Goal: Task Accomplishment & Management: Manage account settings

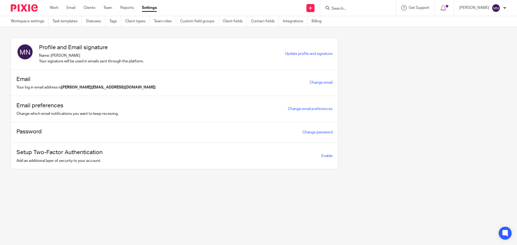
click at [351, 8] on input "Search" at bounding box center [355, 8] width 49 height 5
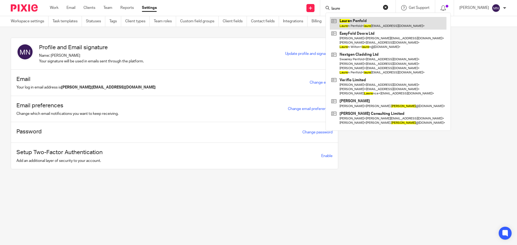
type input "laure"
click at [362, 20] on link at bounding box center [388, 23] width 117 height 12
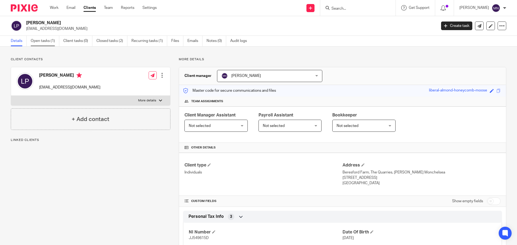
click at [48, 41] on link "Open tasks (1)" at bounding box center [45, 41] width 29 height 11
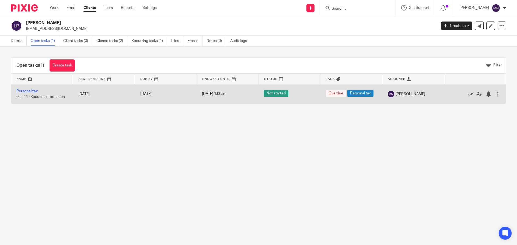
click at [59, 95] on span "0 of 11 · Request information" at bounding box center [40, 97] width 49 height 4
click at [31, 92] on link "Personal tax" at bounding box center [26, 91] width 21 height 4
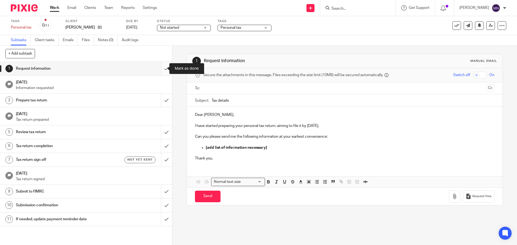
click at [158, 70] on input "submit" at bounding box center [86, 68] width 172 height 13
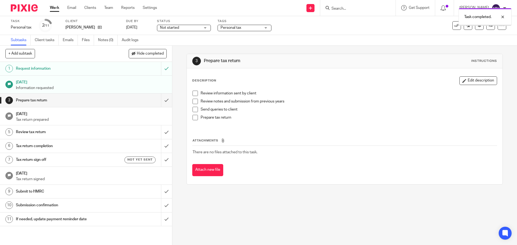
click at [162, 97] on input "submit" at bounding box center [86, 100] width 172 height 13
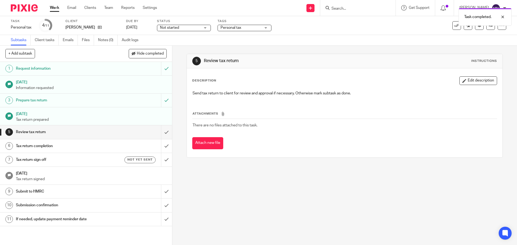
click at [203, 27] on div "Not started Not started" at bounding box center [184, 28] width 54 height 6
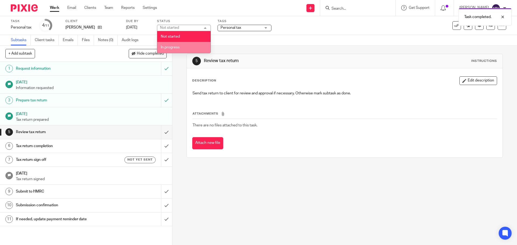
click at [191, 47] on li "In progress" at bounding box center [183, 47] width 53 height 11
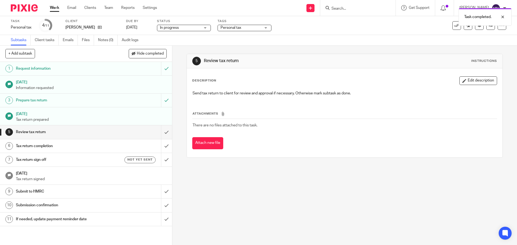
click at [231, 29] on span "Personal tax" at bounding box center [231, 28] width 21 height 4
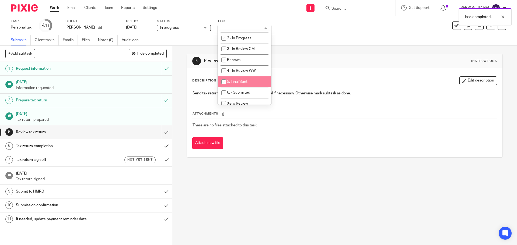
scroll to position [109, 0]
click at [248, 71] on span "4 - In Review WW" at bounding box center [241, 70] width 29 height 4
checkbox input "true"
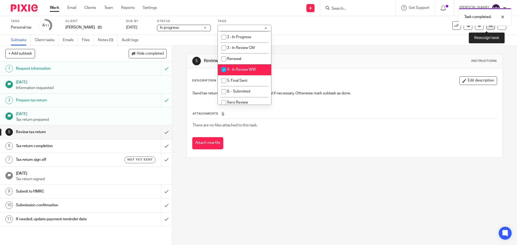
click at [487, 30] on link at bounding box center [491, 25] width 9 height 9
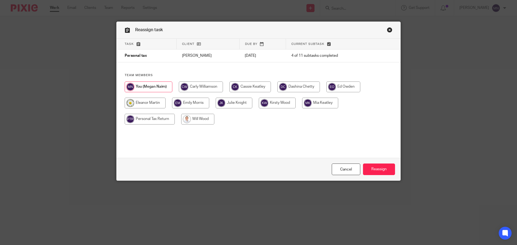
click at [212, 116] on input "radio" at bounding box center [197, 119] width 33 height 11
radio input "true"
click at [371, 168] on input "Reassign" at bounding box center [379, 170] width 32 height 12
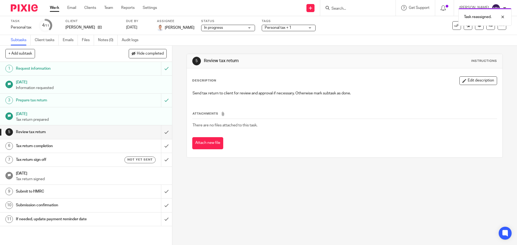
click at [338, 11] on div "Task reassigned." at bounding box center [385, 15] width 253 height 20
click at [341, 10] on div "Task reassigned." at bounding box center [385, 15] width 253 height 20
click at [344, 6] on div "Task reassigned." at bounding box center [385, 15] width 253 height 20
click at [347, 7] on div "Task reassigned." at bounding box center [385, 15] width 253 height 20
click at [340, 8] on div "Task reassigned." at bounding box center [385, 15] width 253 height 20
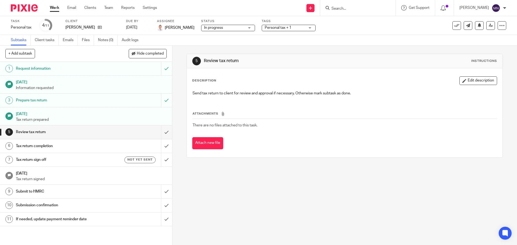
click at [341, 10] on div "Task reassigned." at bounding box center [385, 15] width 253 height 20
click at [343, 7] on input "Search" at bounding box center [355, 8] width 49 height 5
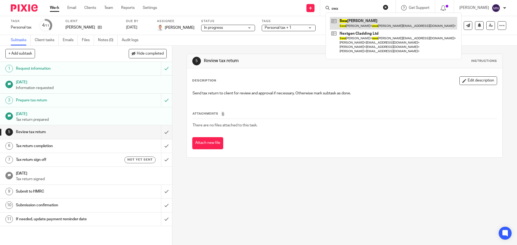
type input "swa"
click at [362, 21] on link at bounding box center [393, 23] width 127 height 12
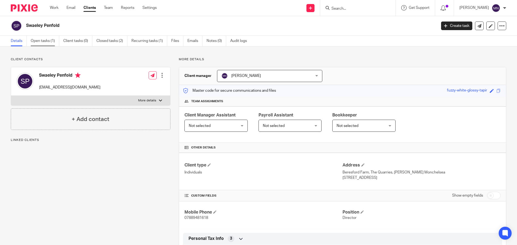
click at [48, 41] on link "Open tasks (1)" at bounding box center [45, 41] width 29 height 11
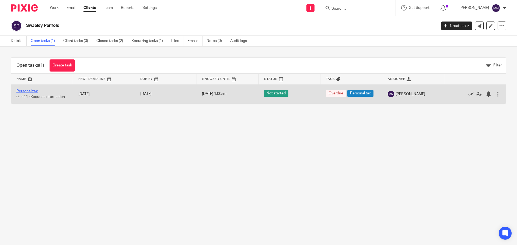
click at [38, 91] on link "Personal tax" at bounding box center [26, 91] width 21 height 4
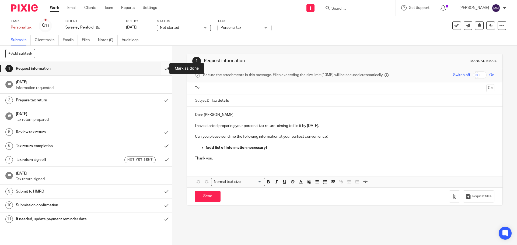
click at [163, 70] on input "submit" at bounding box center [86, 68] width 172 height 13
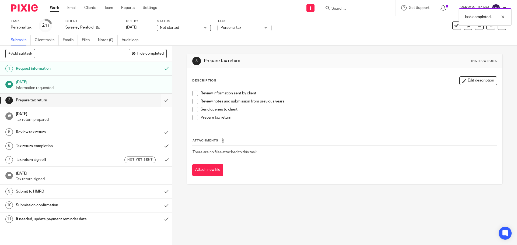
click at [163, 101] on input "submit" at bounding box center [86, 100] width 172 height 13
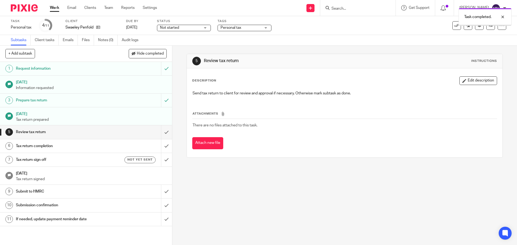
click at [174, 30] on span "Not started" at bounding box center [180, 28] width 40 height 6
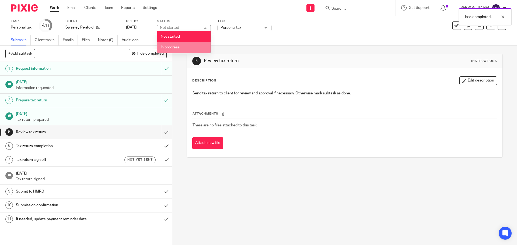
click at [178, 47] on span "In progress" at bounding box center [170, 48] width 19 height 4
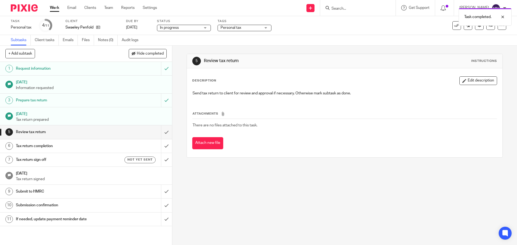
click at [227, 25] on span "Personal tax" at bounding box center [241, 28] width 40 height 6
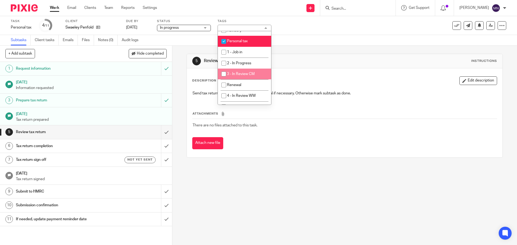
scroll to position [89, 0]
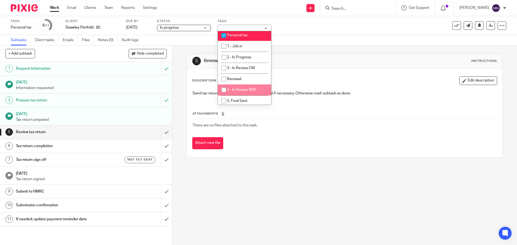
click at [237, 88] on li "4 - In Review WW" at bounding box center [244, 90] width 53 height 11
checkbox input "true"
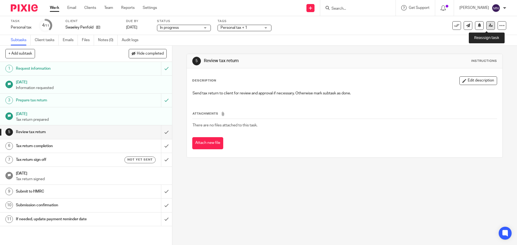
click at [489, 25] on icon at bounding box center [491, 25] width 4 height 4
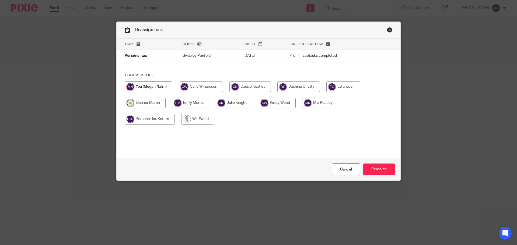
click at [195, 118] on input "radio" at bounding box center [197, 119] width 33 height 11
radio input "true"
click at [367, 172] on input "Reassign" at bounding box center [379, 170] width 32 height 12
